Goal: Information Seeking & Learning: Learn about a topic

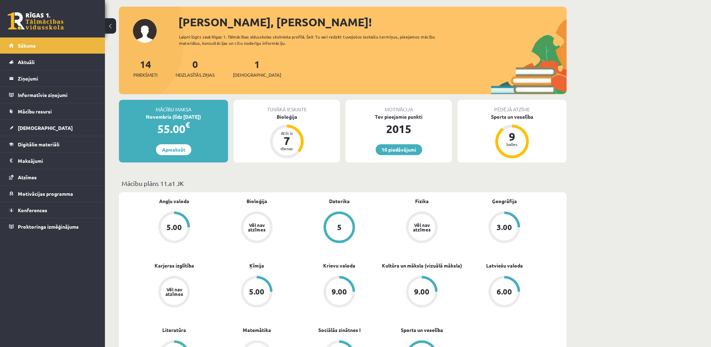
scroll to position [105, 0]
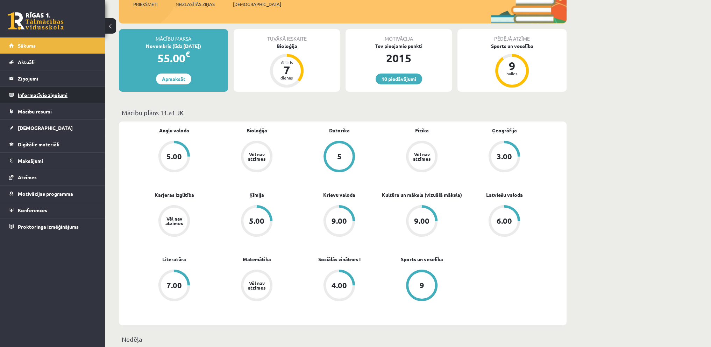
click at [26, 93] on legend "Informatīvie ziņojumi 0" at bounding box center [57, 95] width 78 height 16
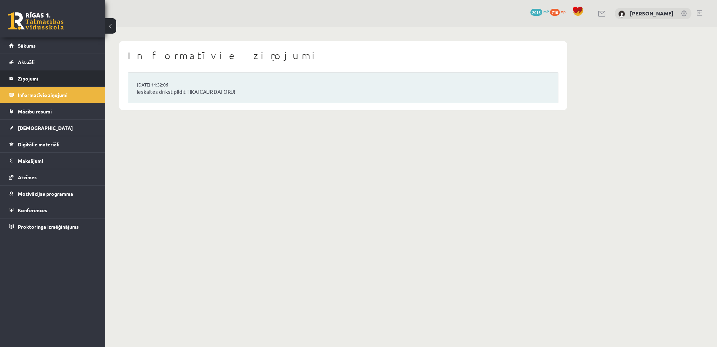
click at [51, 80] on legend "Ziņojumi 0" at bounding box center [57, 78] width 78 height 16
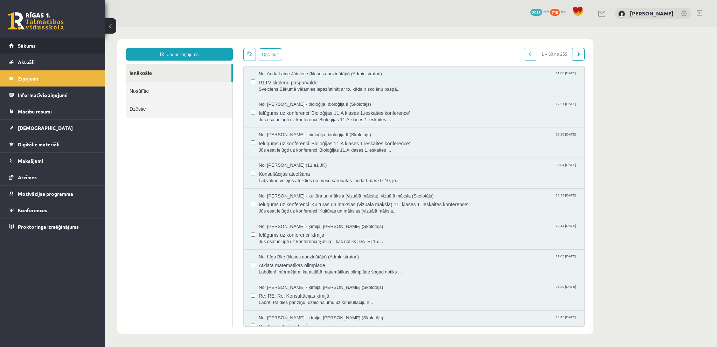
click at [49, 47] on link "Sākums" at bounding box center [52, 45] width 87 height 16
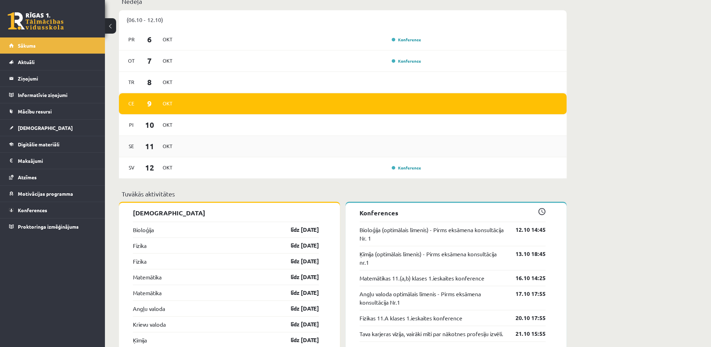
scroll to position [455, 0]
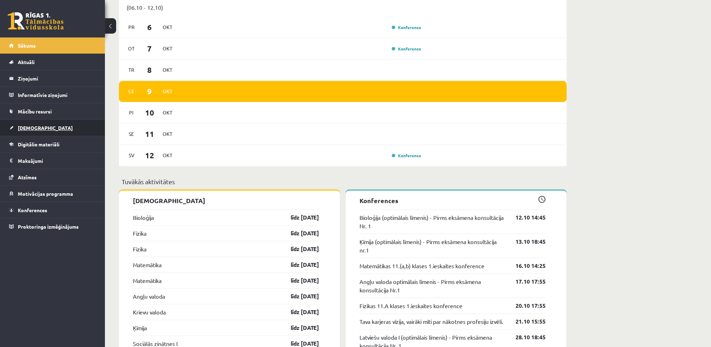
click at [55, 128] on link "[DEMOGRAPHIC_DATA]" at bounding box center [52, 128] width 87 height 16
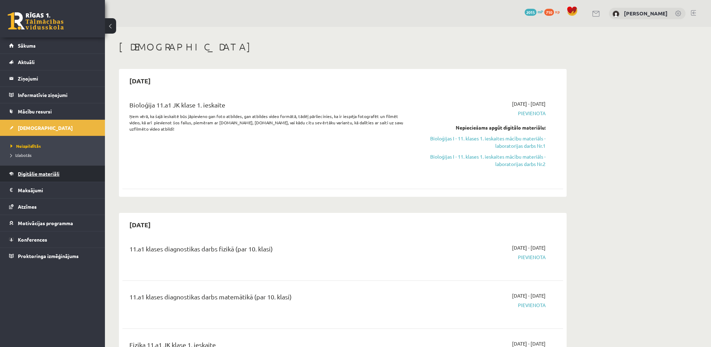
click at [31, 174] on span "Digitālie materiāli" at bounding box center [39, 173] width 42 height 6
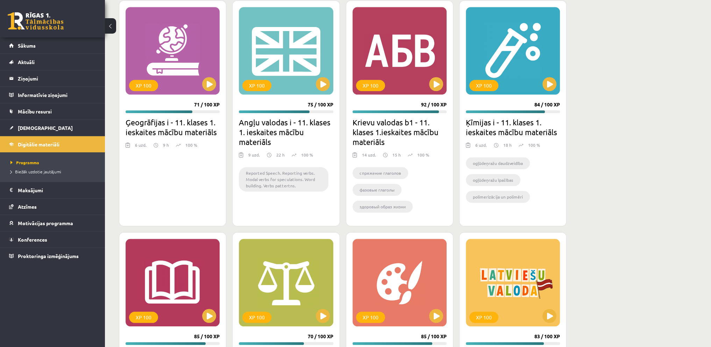
scroll to position [910, 0]
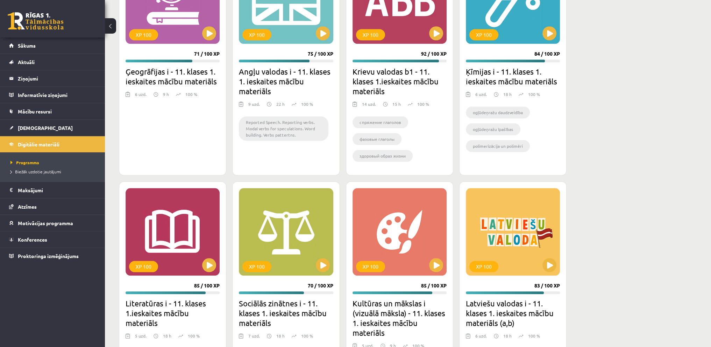
drag, startPoint x: 143, startPoint y: 182, endPoint x: 678, endPoint y: 274, distance: 542.6
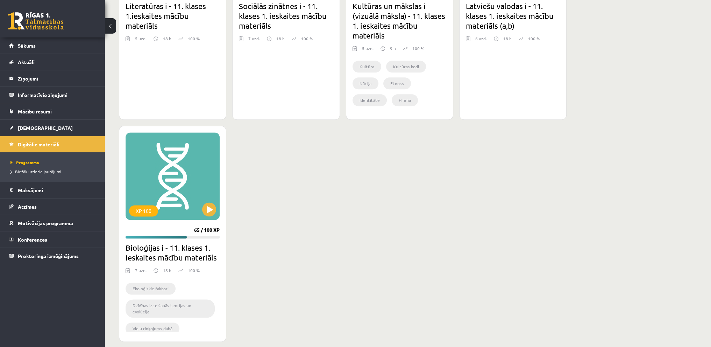
scroll to position [1214, 0]
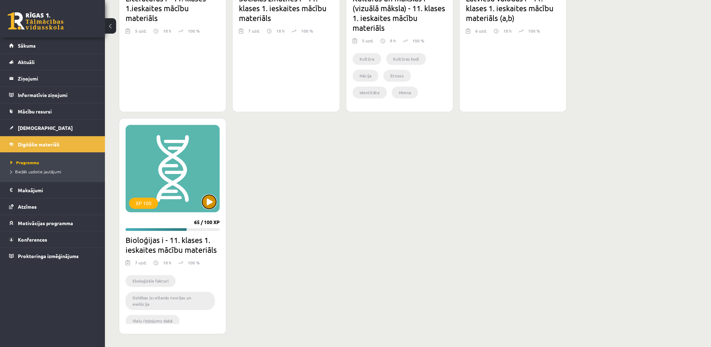
click at [212, 205] on button at bounding box center [209, 202] width 14 height 14
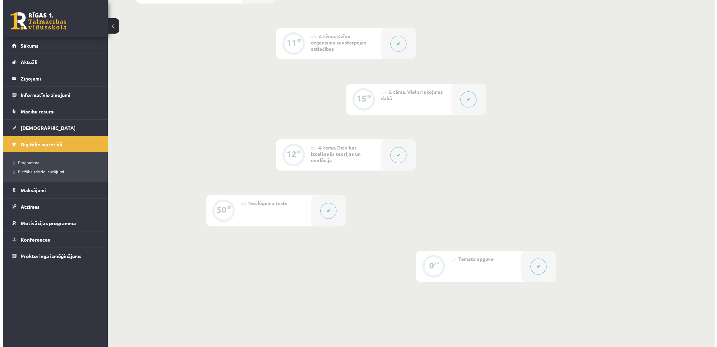
scroll to position [337, 0]
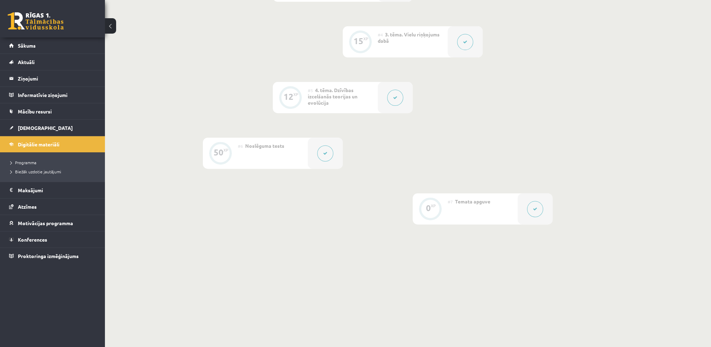
click at [535, 208] on icon at bounding box center [535, 209] width 4 height 4
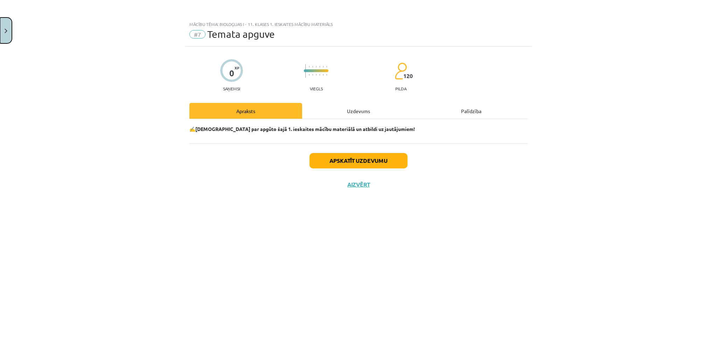
click at [0, 31] on button "Close" at bounding box center [6, 30] width 12 height 26
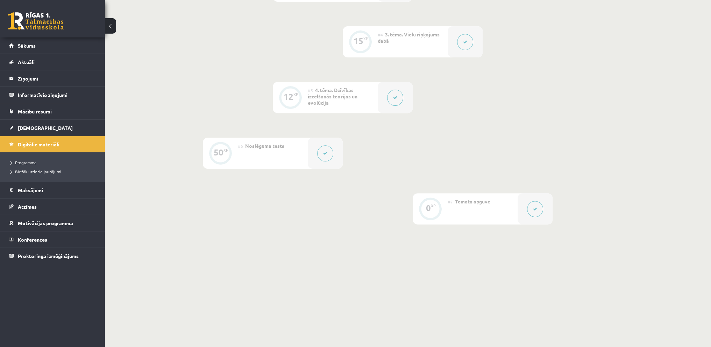
click at [400, 100] on button at bounding box center [395, 98] width 16 height 16
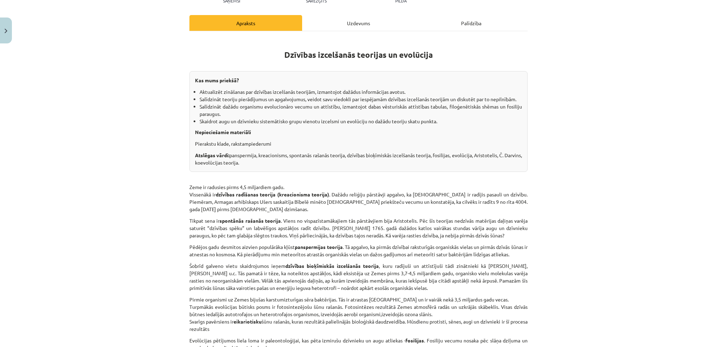
scroll to position [0, 0]
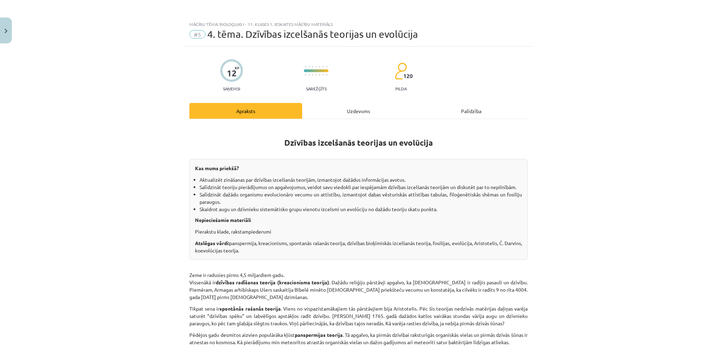
click at [372, 110] on div "Uzdevums" at bounding box center [358, 111] width 113 height 16
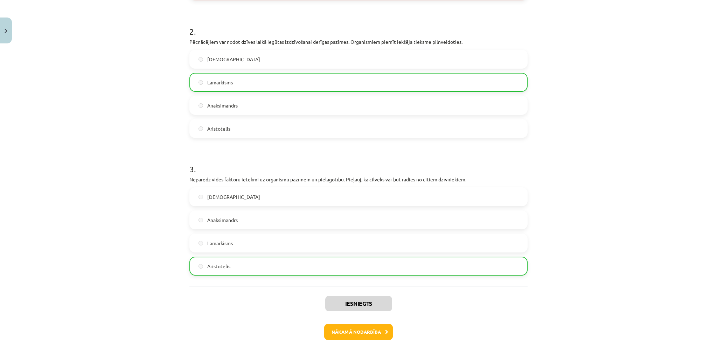
scroll to position [294, 0]
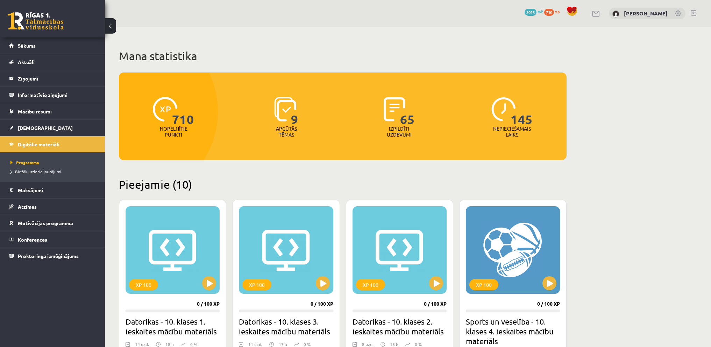
scroll to position [1214, 0]
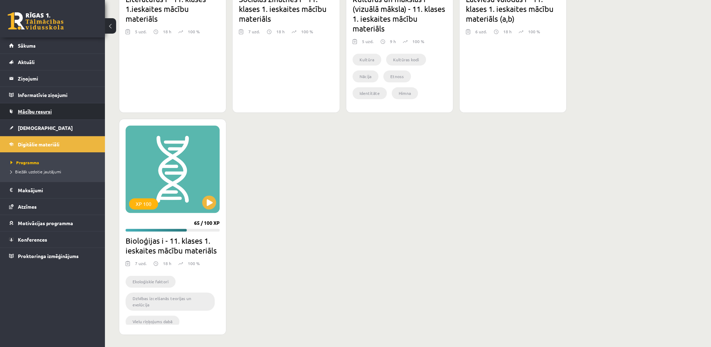
click at [38, 113] on span "Mācību resursi" at bounding box center [35, 111] width 34 height 6
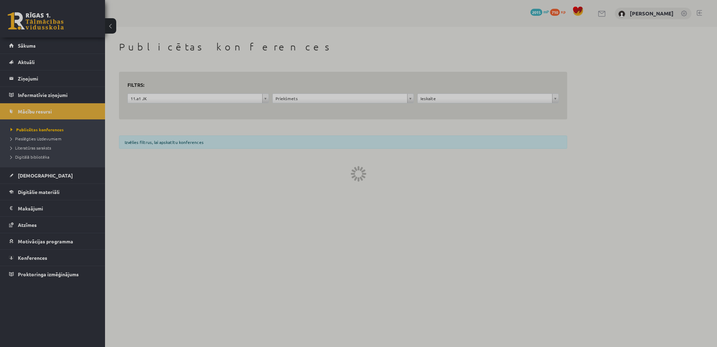
click at [319, 100] on div at bounding box center [358, 173] width 717 height 347
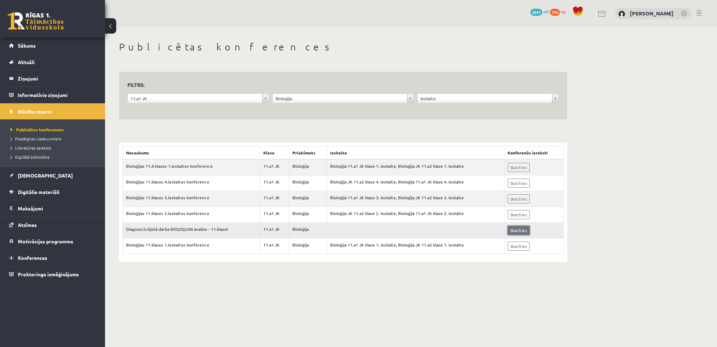
click at [520, 232] on link "Skatīties" at bounding box center [518, 230] width 22 height 9
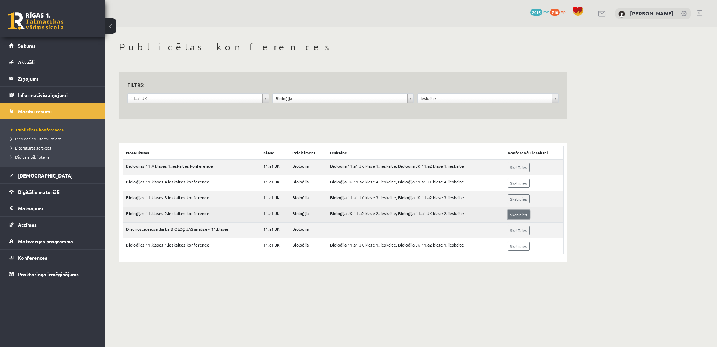
click at [519, 211] on link "Skatīties" at bounding box center [518, 214] width 22 height 9
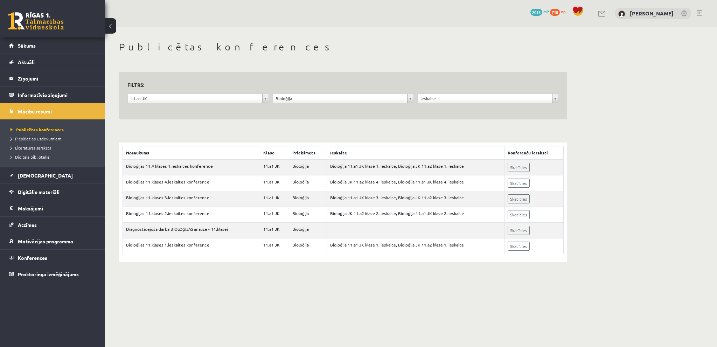
click at [31, 113] on span "Mācību resursi" at bounding box center [35, 111] width 34 height 6
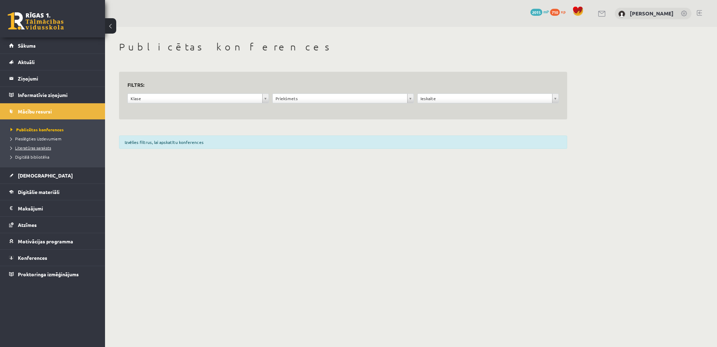
click at [39, 146] on span "Literatūras saraksts" at bounding box center [30, 148] width 41 height 6
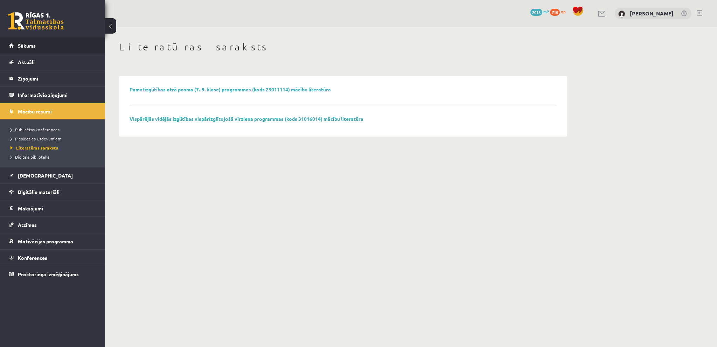
click at [34, 46] on span "Sākums" at bounding box center [27, 45] width 18 height 6
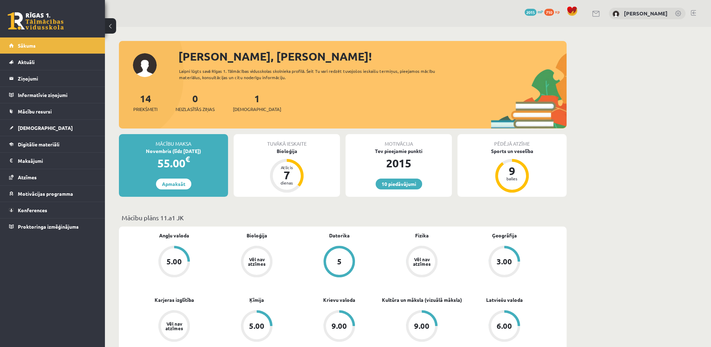
click at [696, 10] on div "10 Dāvanas 2015 mP 710 xp [PERSON_NAME]" at bounding box center [408, 13] width 606 height 27
click at [694, 8] on div "10 Dāvanas 2015 mP 710 xp [PERSON_NAME]" at bounding box center [408, 13] width 606 height 27
click at [696, 12] on link at bounding box center [693, 13] width 5 height 6
